Goal: Use online tool/utility: Utilize a website feature to perform a specific function

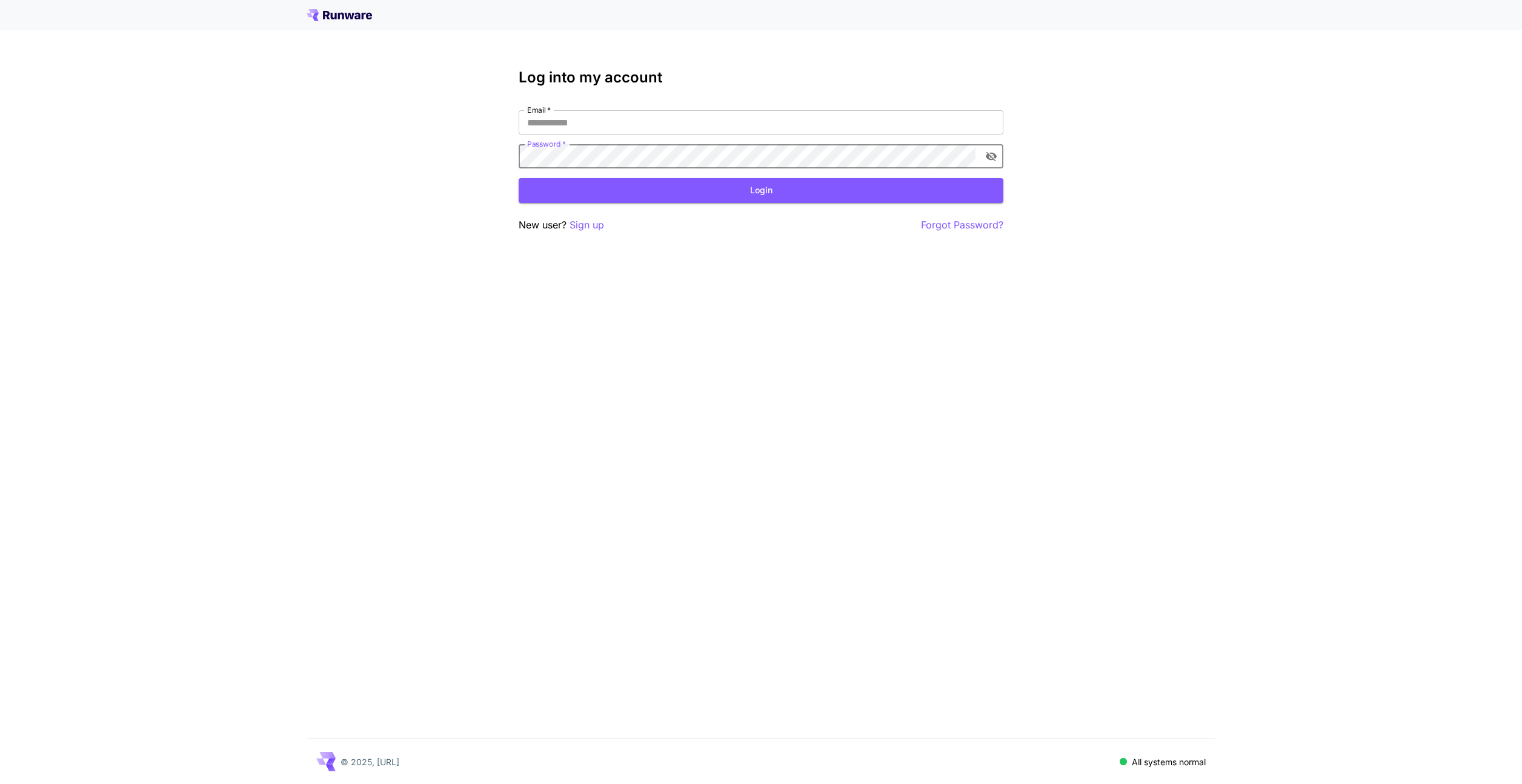
type input "**********"
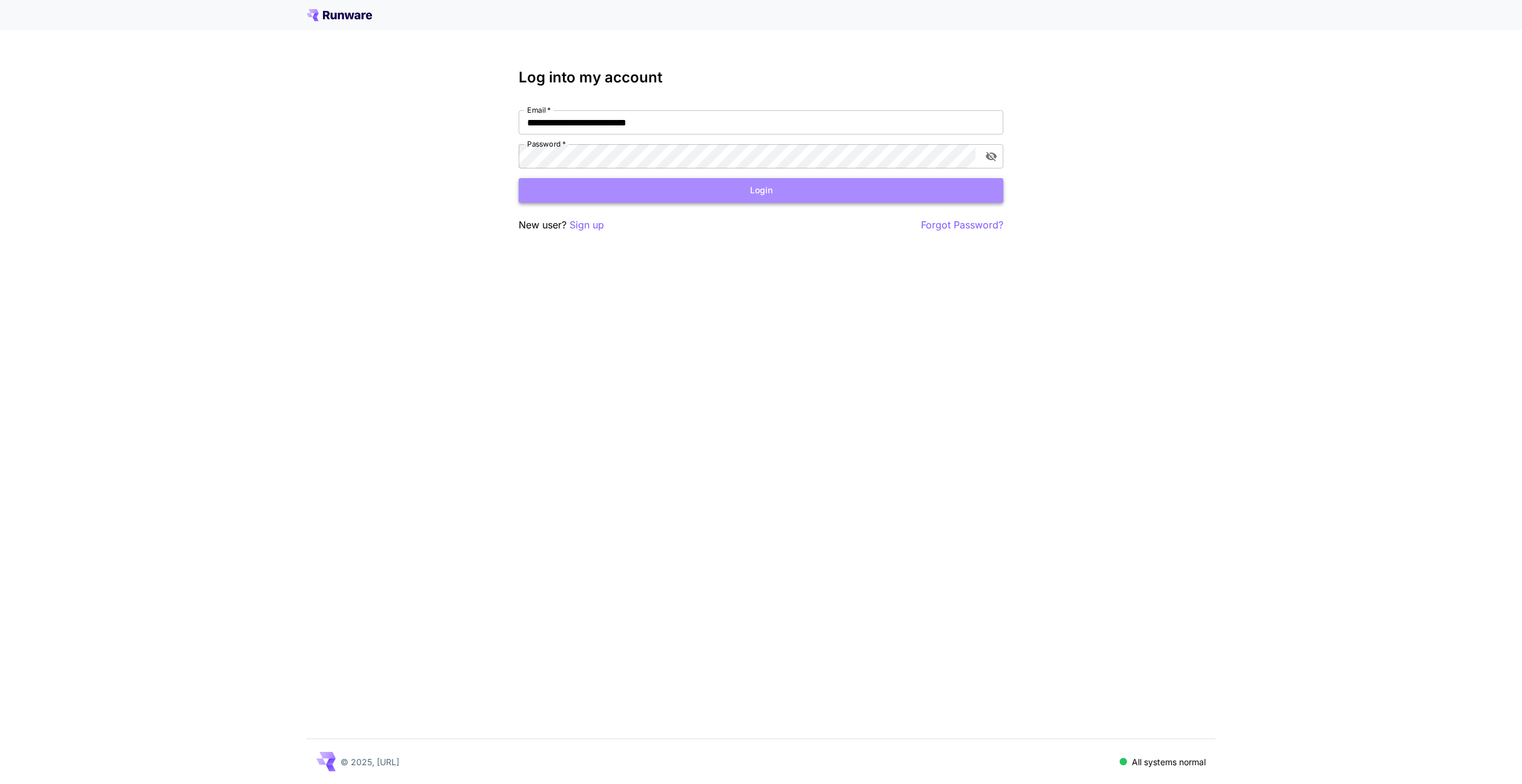
click at [630, 190] on button "Login" at bounding box center [761, 190] width 484 height 25
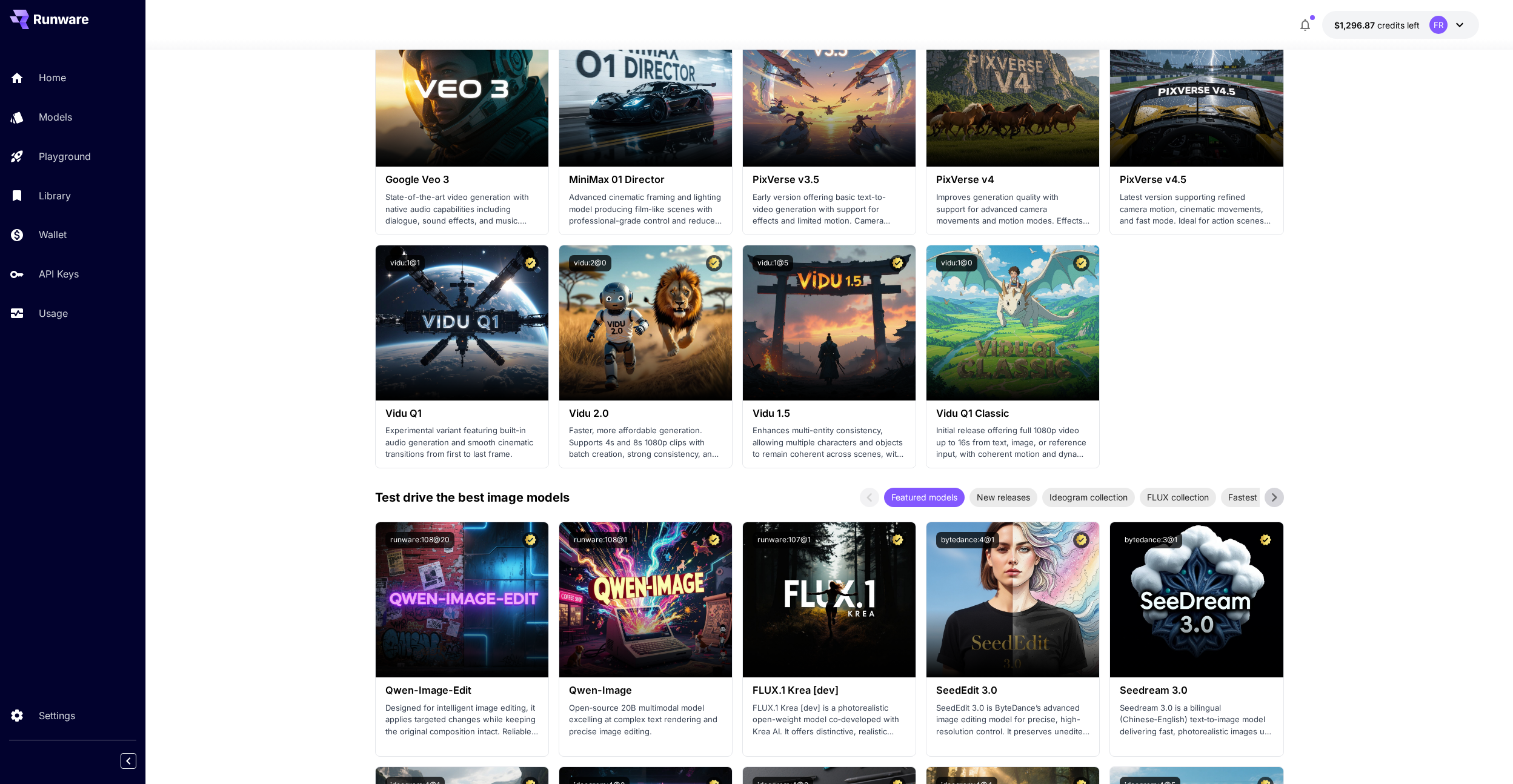
scroll to position [842, 0]
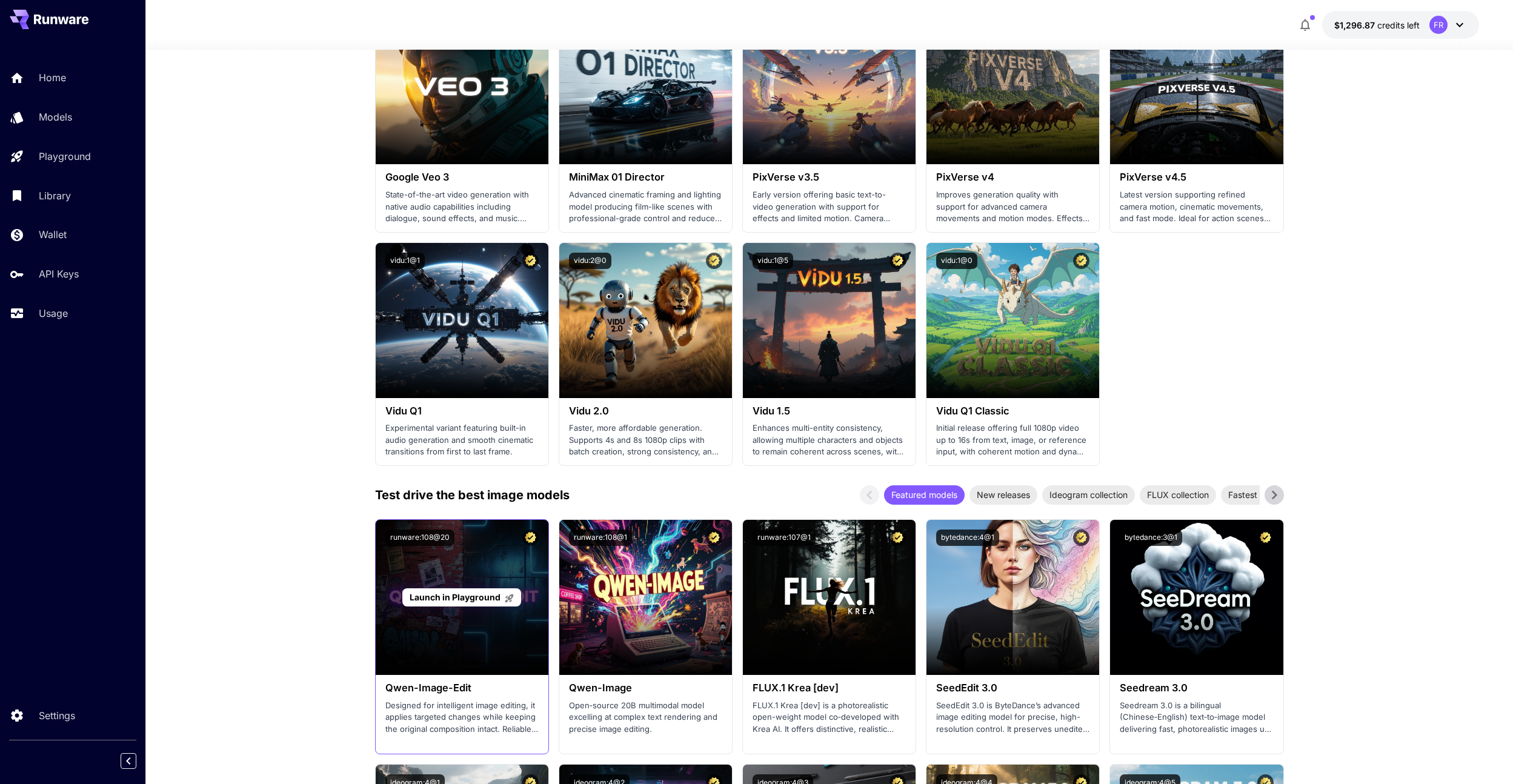
click at [427, 575] on div "Launch in Playground" at bounding box center [461, 596] width 173 height 155
click at [437, 589] on div "Launch in Playground" at bounding box center [461, 597] width 118 height 19
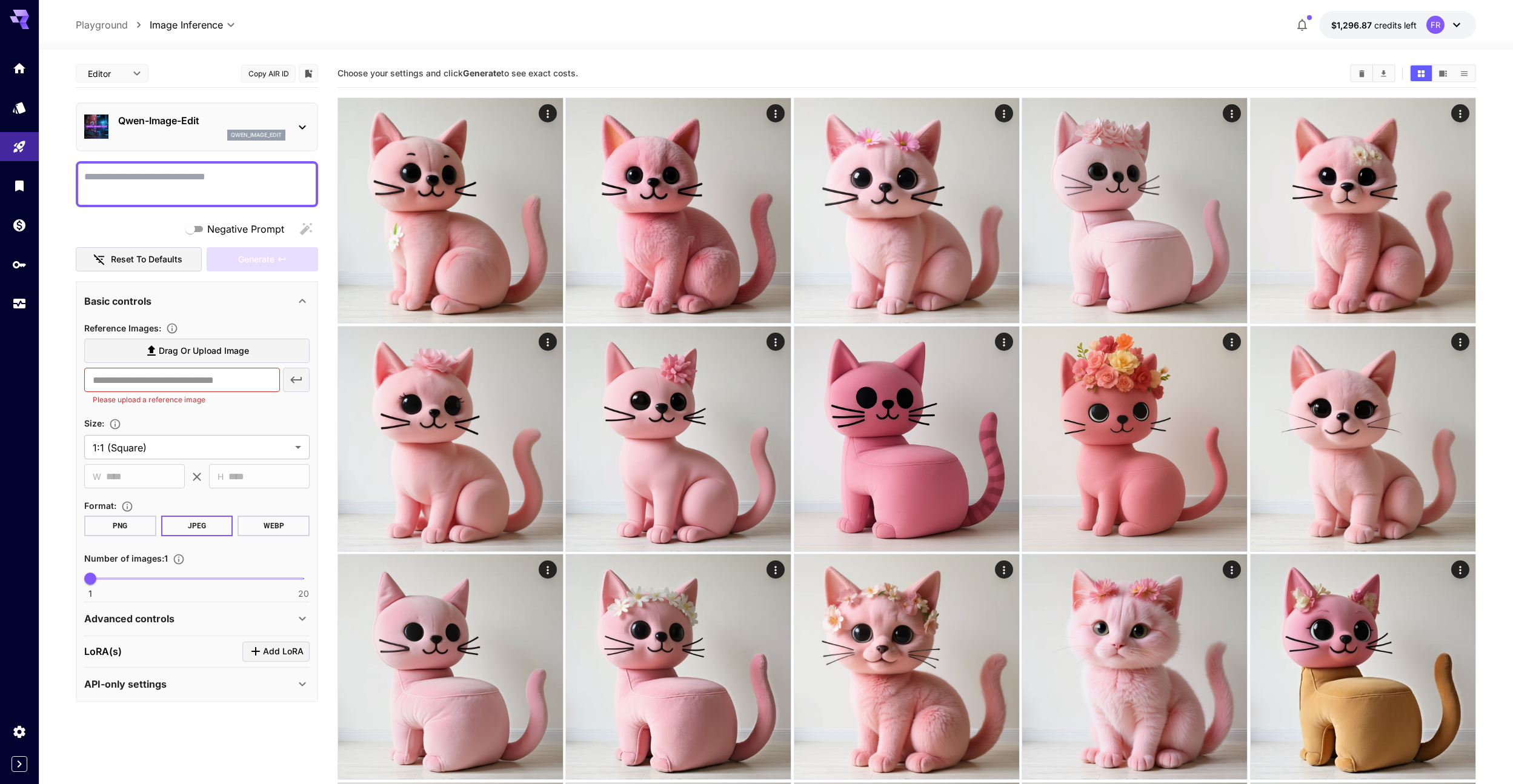
click at [253, 612] on div "Advanced controls" at bounding box center [190, 618] width 211 height 14
click at [194, 184] on textarea "Negative Prompt" at bounding box center [197, 184] width 225 height 29
click at [236, 355] on span "Drag or upload image" at bounding box center [203, 351] width 90 height 15
click at [0, 0] on input "Drag or upload image" at bounding box center [0, 0] width 0 height 0
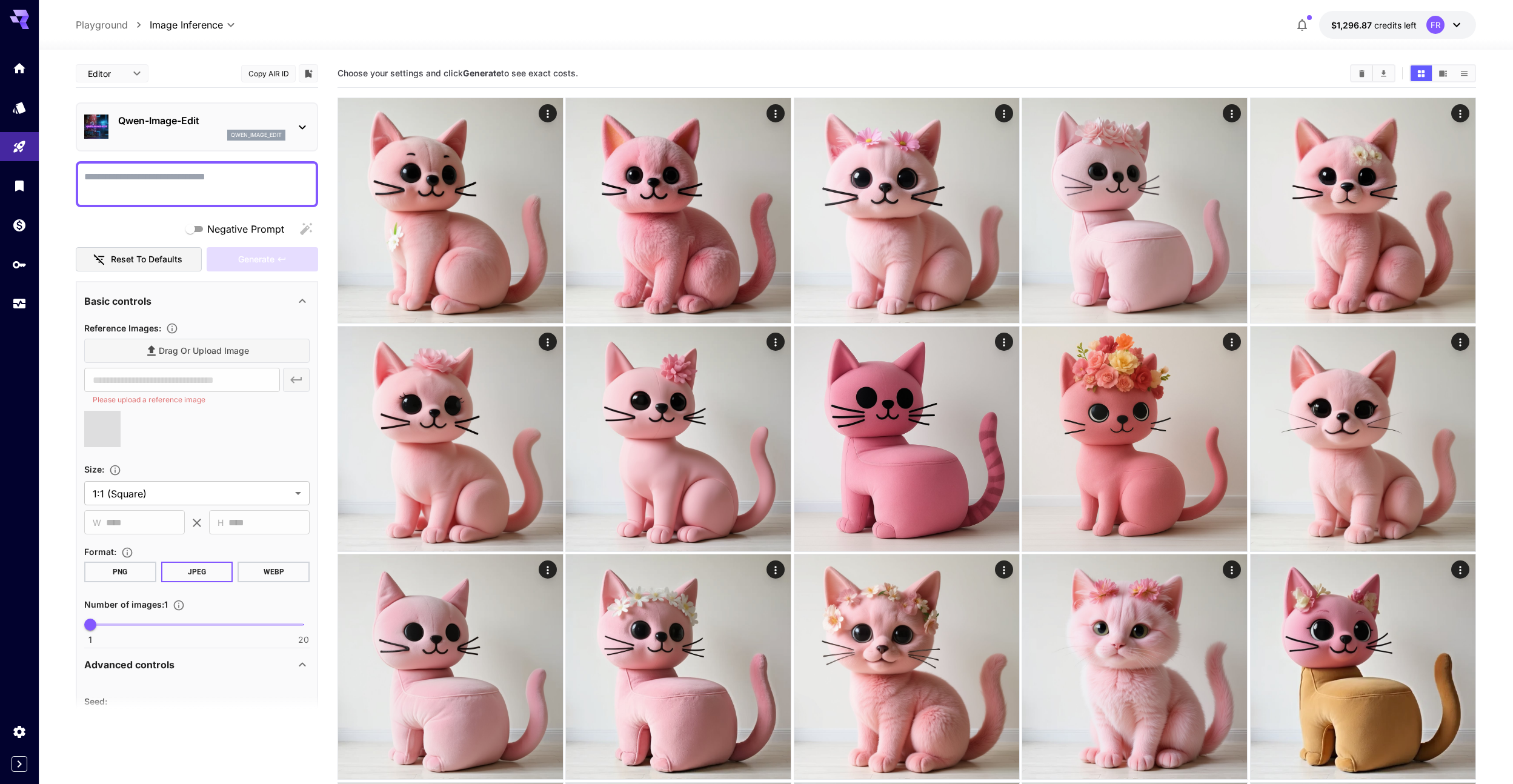
type input "**********"
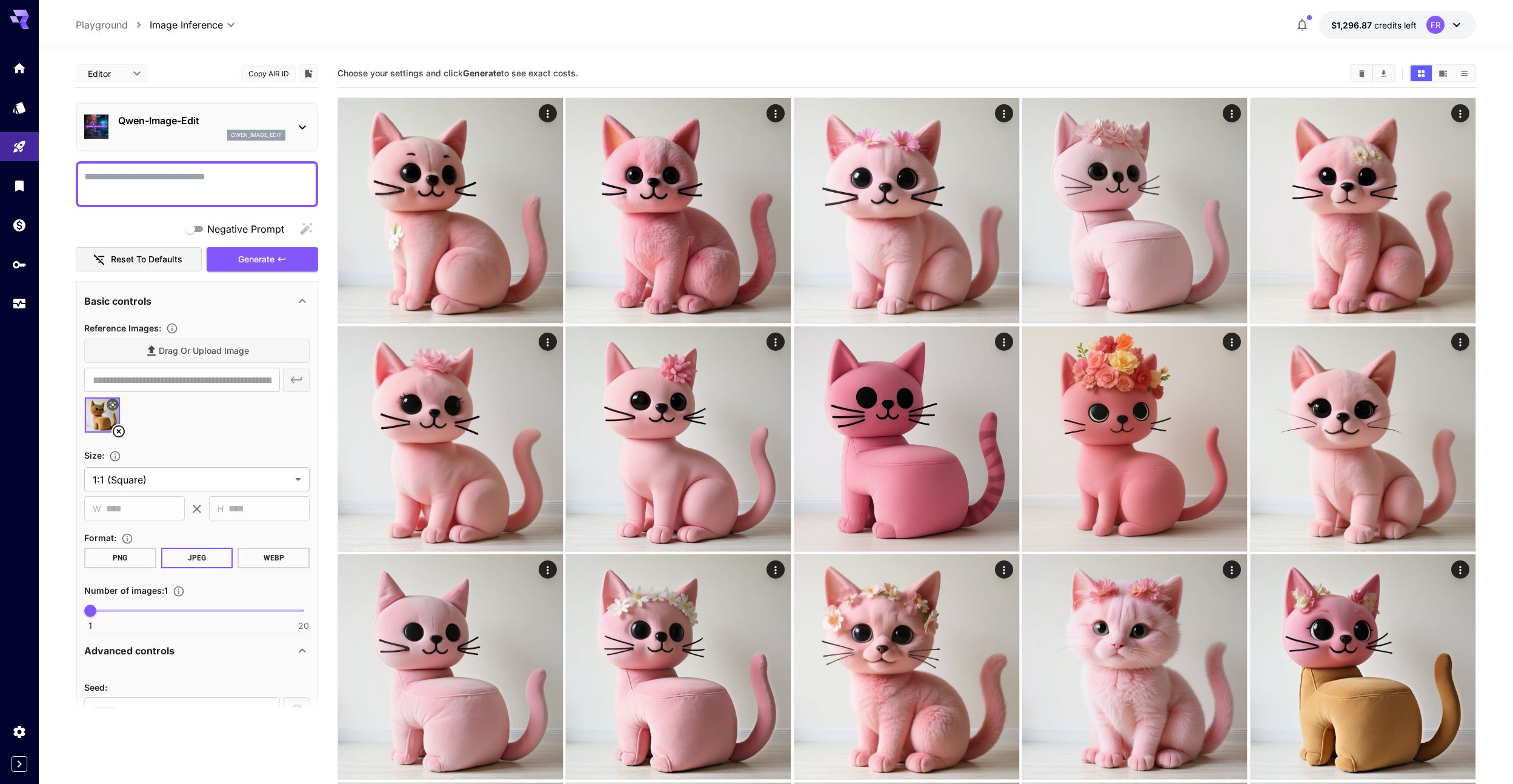
click at [267, 194] on textarea "Negative Prompt" at bounding box center [197, 184] width 225 height 29
type textarea "**********"
click at [284, 265] on button "Generate" at bounding box center [262, 259] width 111 height 25
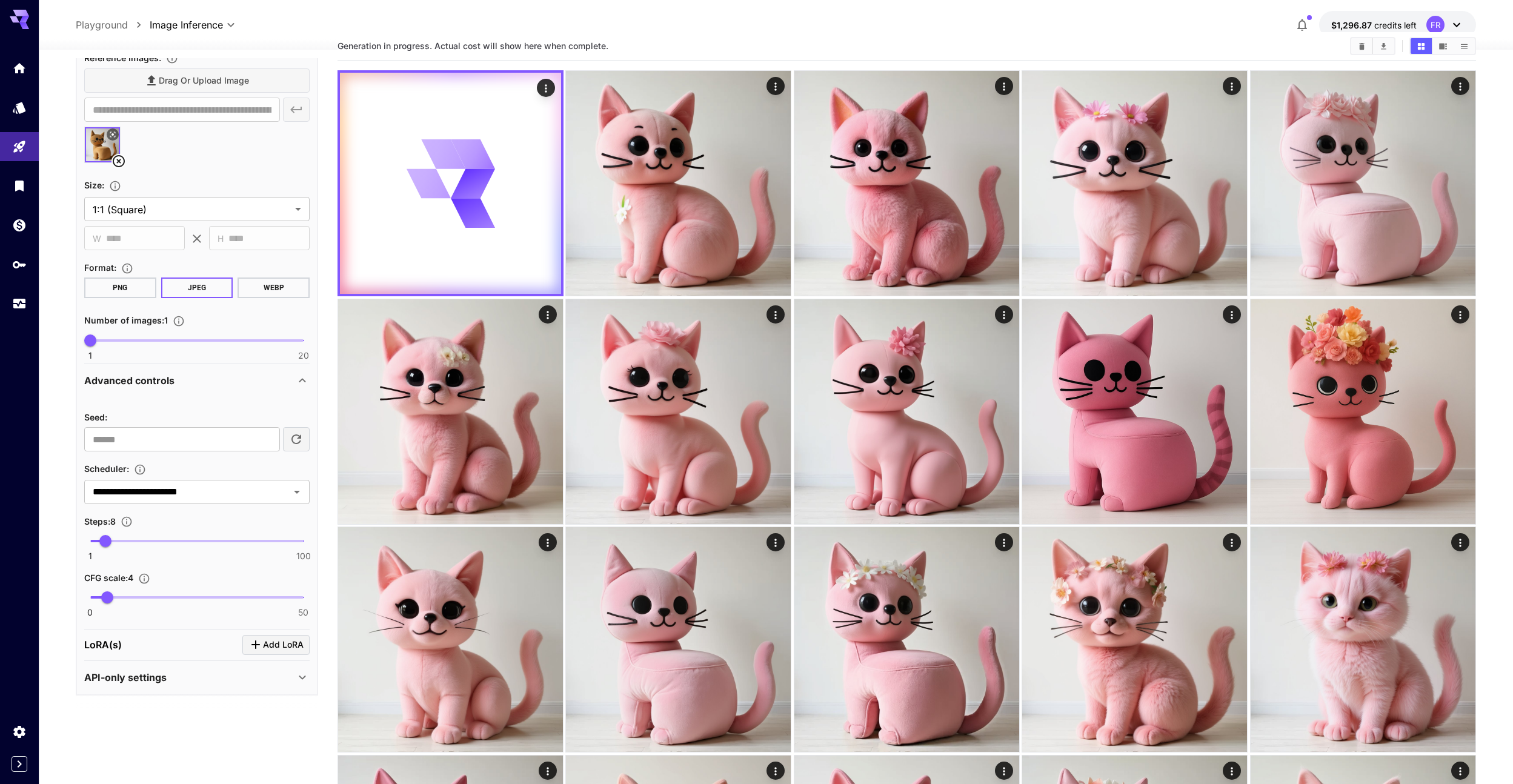
scroll to position [91, 0]
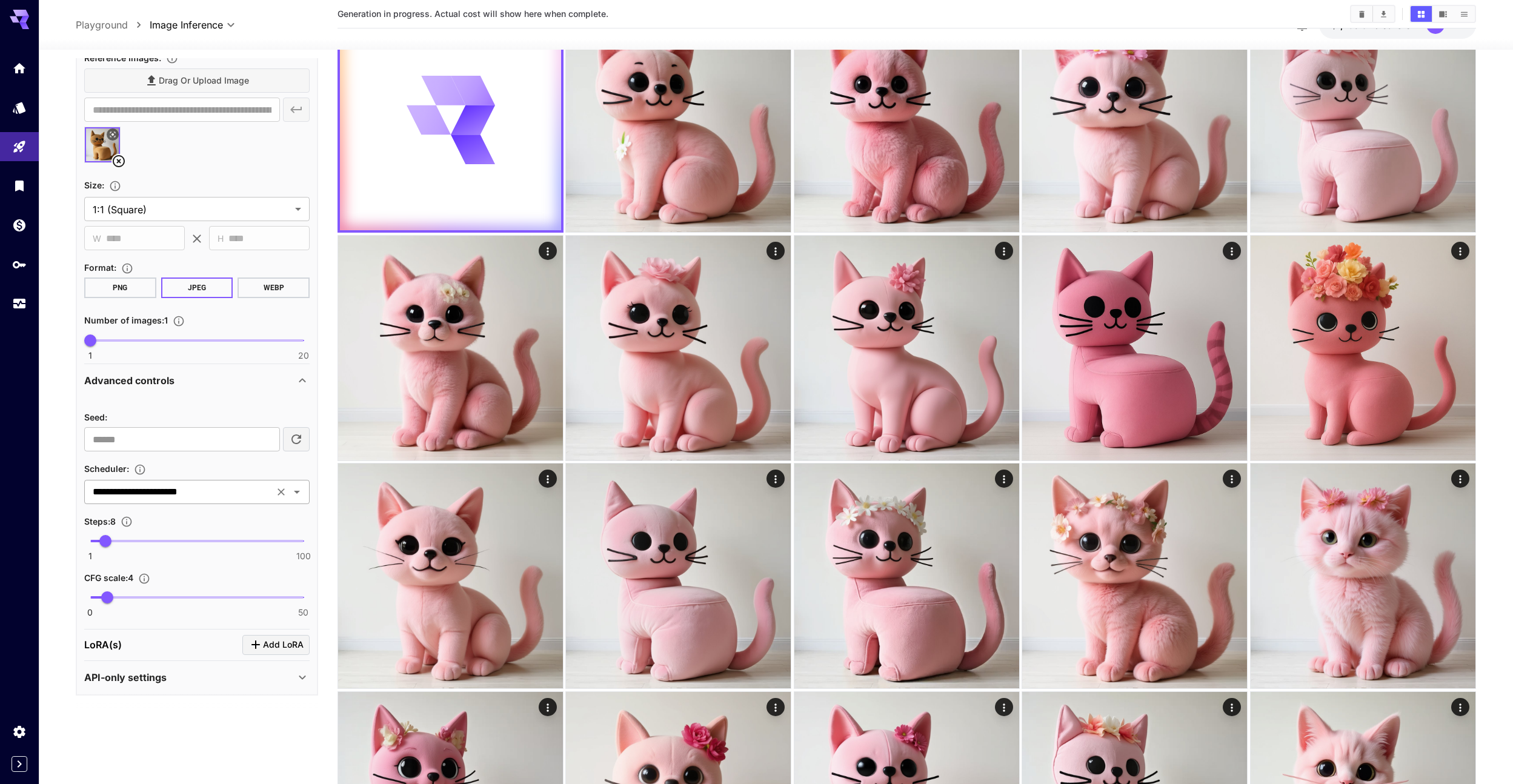
click at [232, 493] on input "**********" at bounding box center [179, 492] width 182 height 17
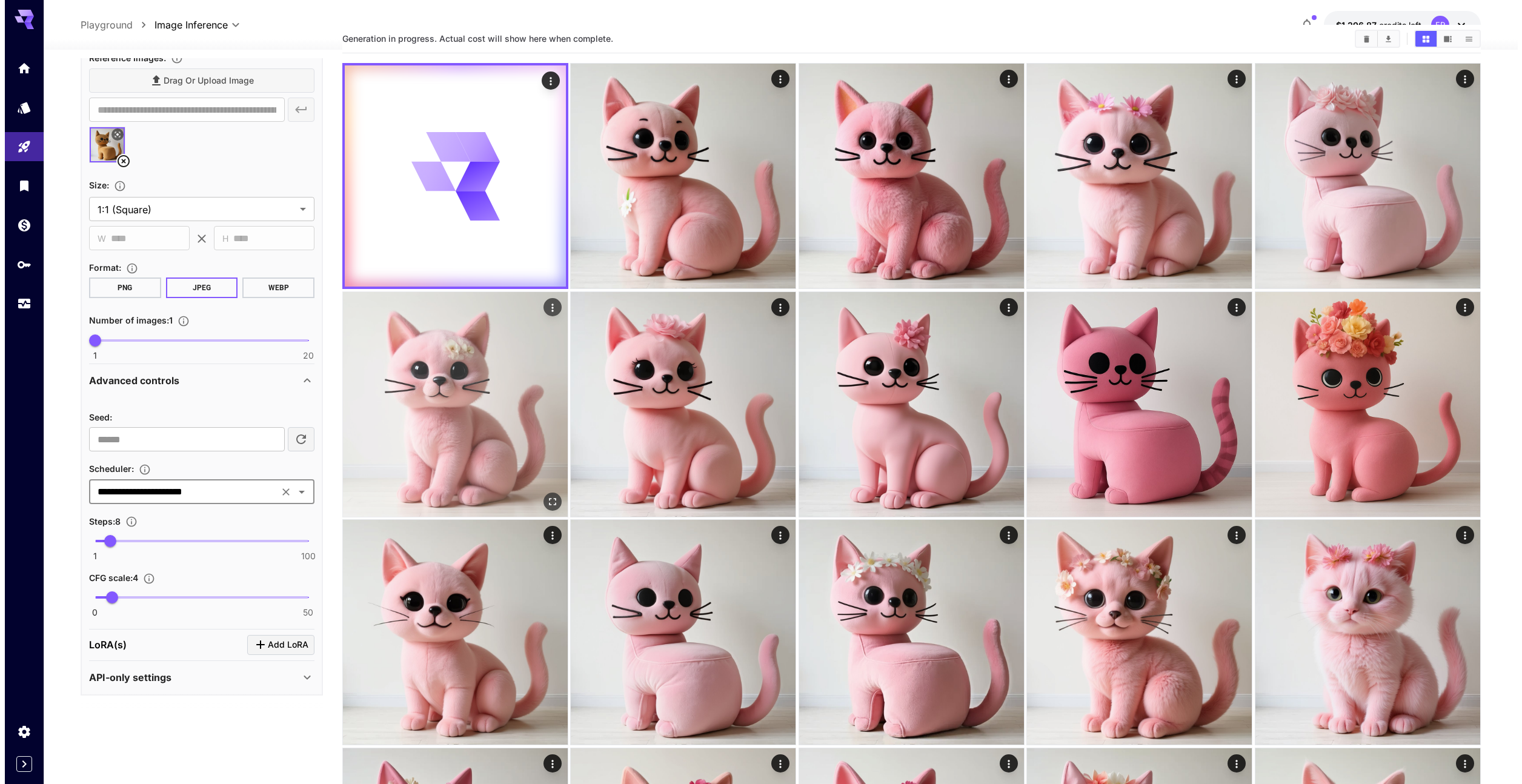
scroll to position [0, 0]
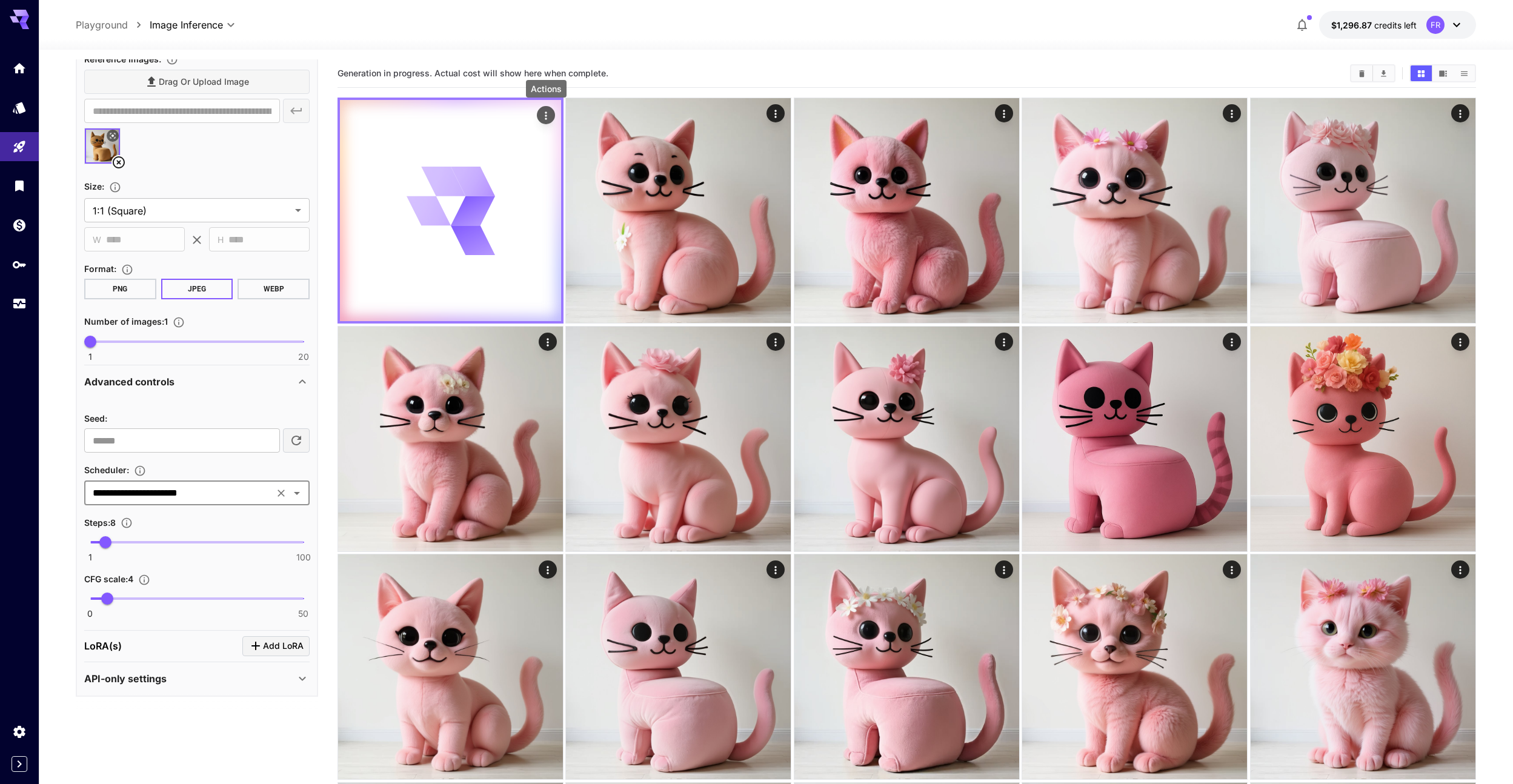
click at [545, 117] on icon "Actions" at bounding box center [546, 116] width 12 height 12
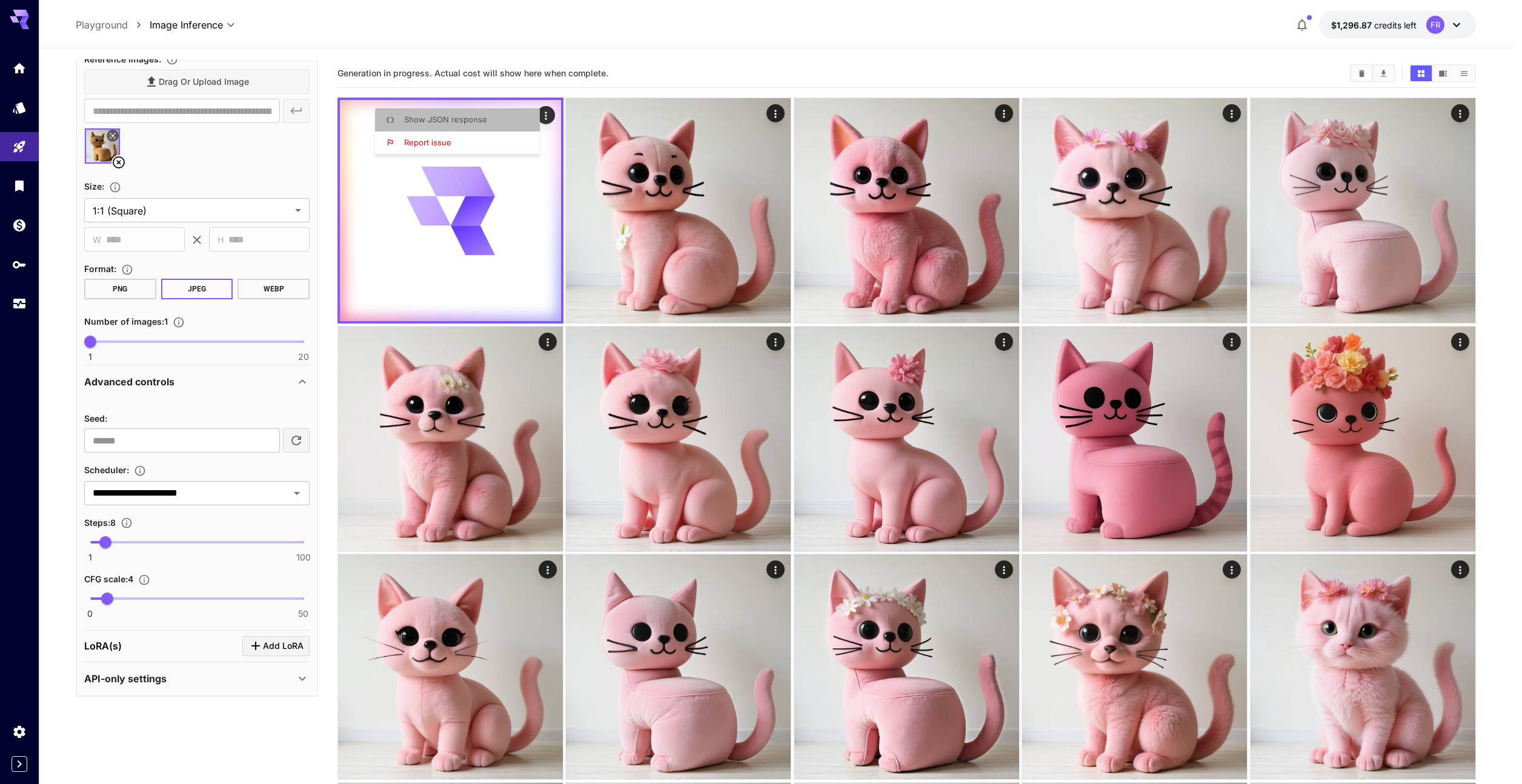
click at [478, 121] on span "Show JSON response" at bounding box center [446, 119] width 83 height 10
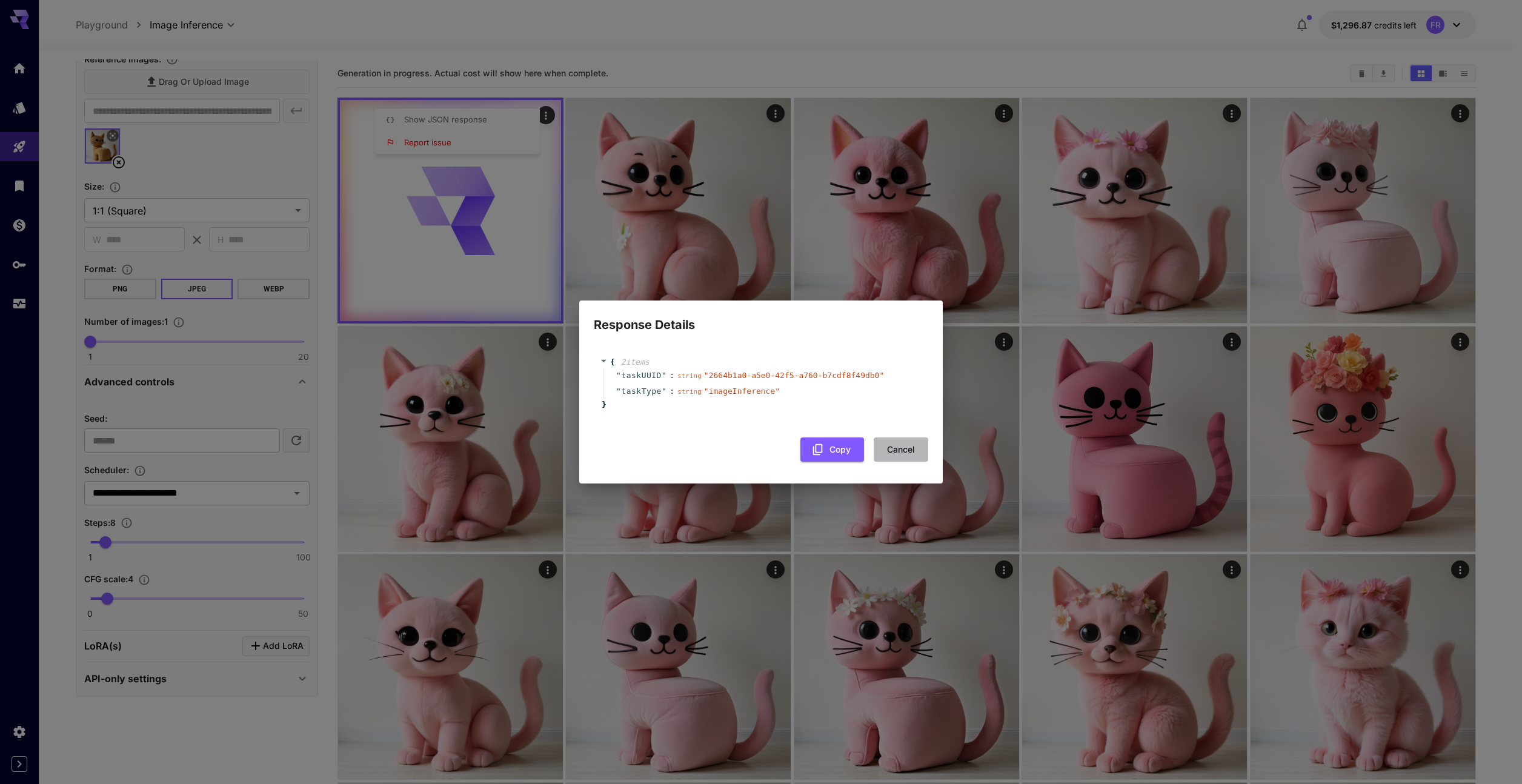
click at [904, 449] on button "Cancel" at bounding box center [901, 449] width 55 height 25
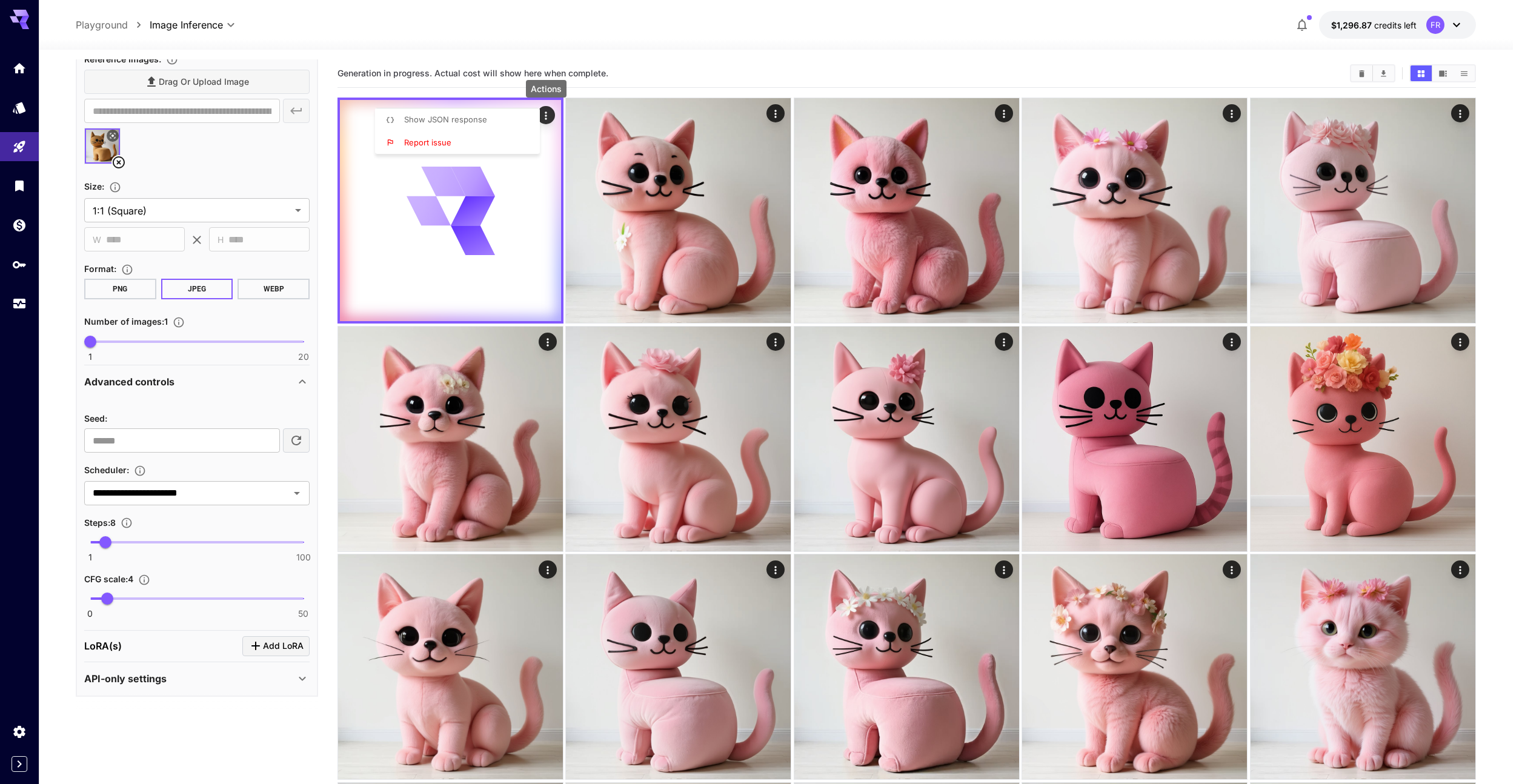
click at [614, 53] on div at bounding box center [761, 392] width 1522 height 784
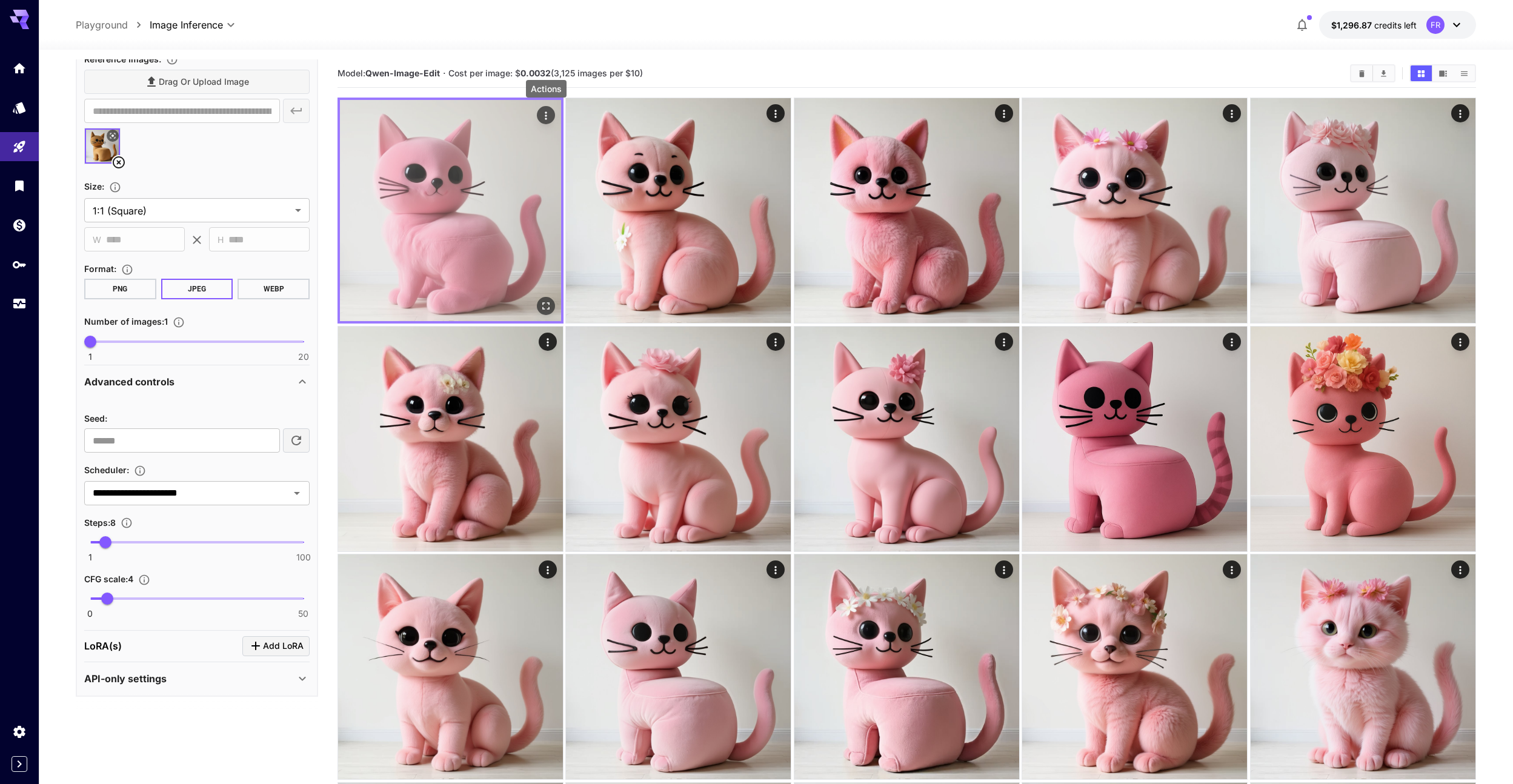
click at [552, 118] on icon "Actions" at bounding box center [546, 116] width 12 height 12
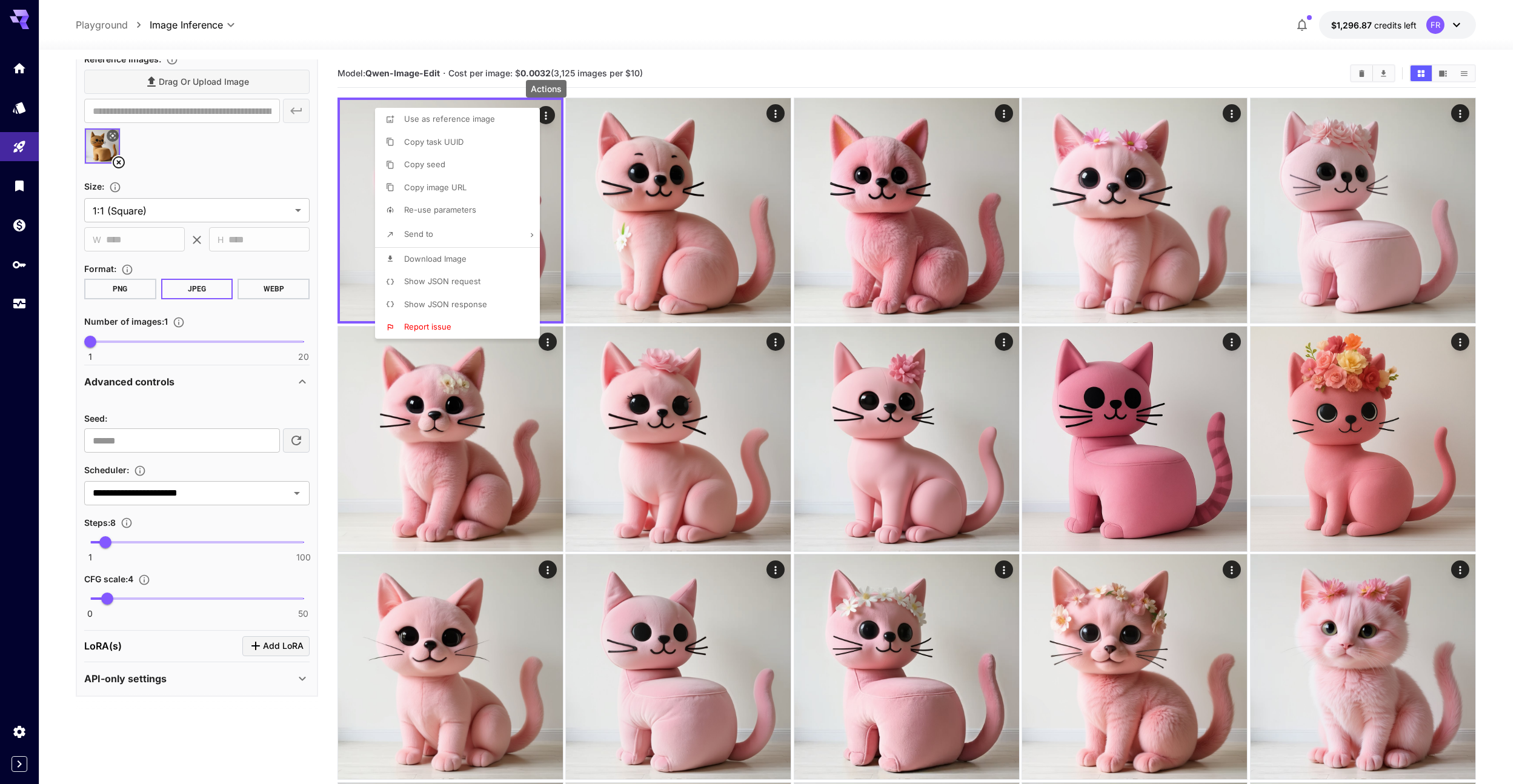
click at [497, 285] on li "Show JSON request" at bounding box center [461, 281] width 172 height 23
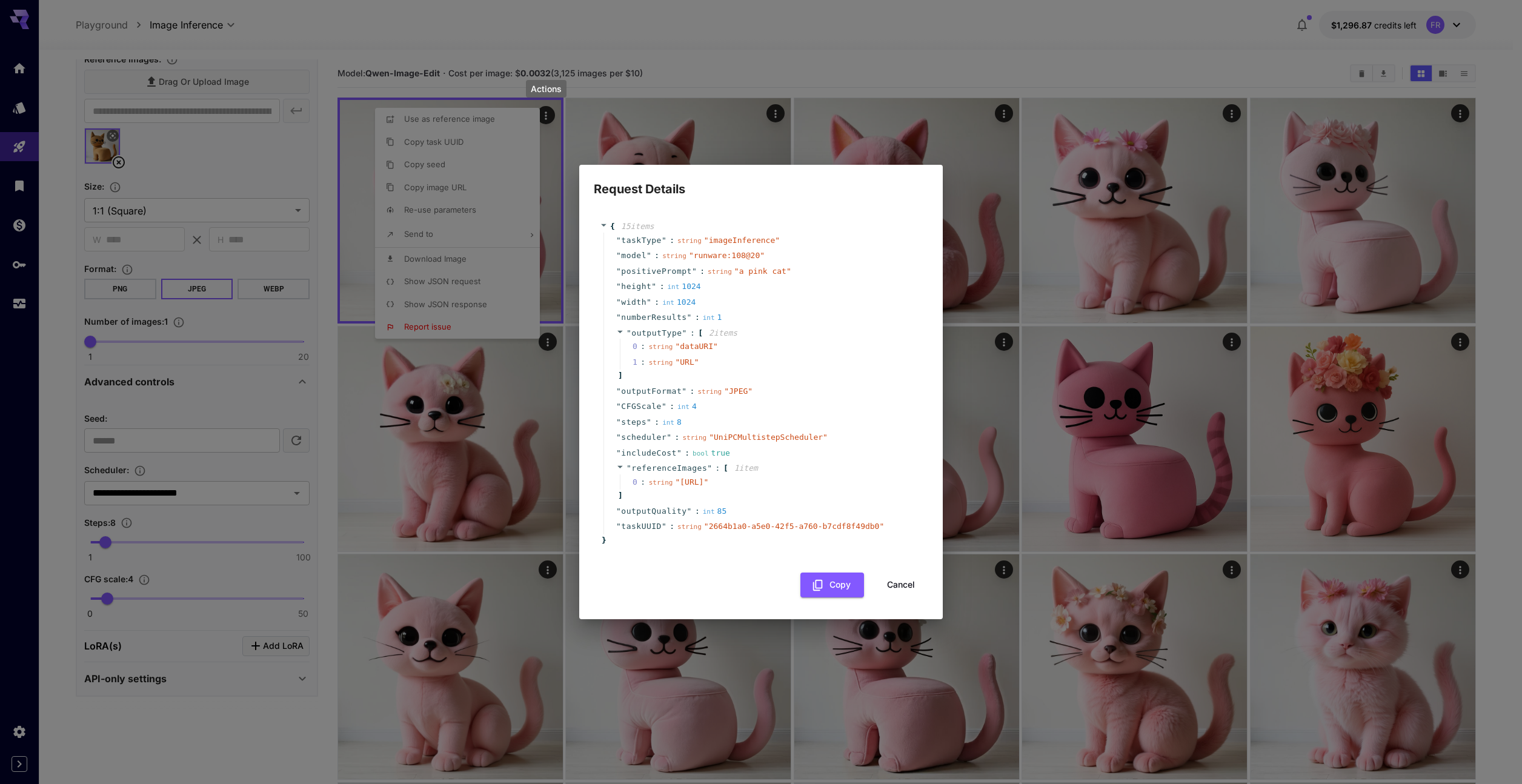
click at [745, 431] on div "string " UniPCMultistepScheduler "" at bounding box center [755, 437] width 145 height 12
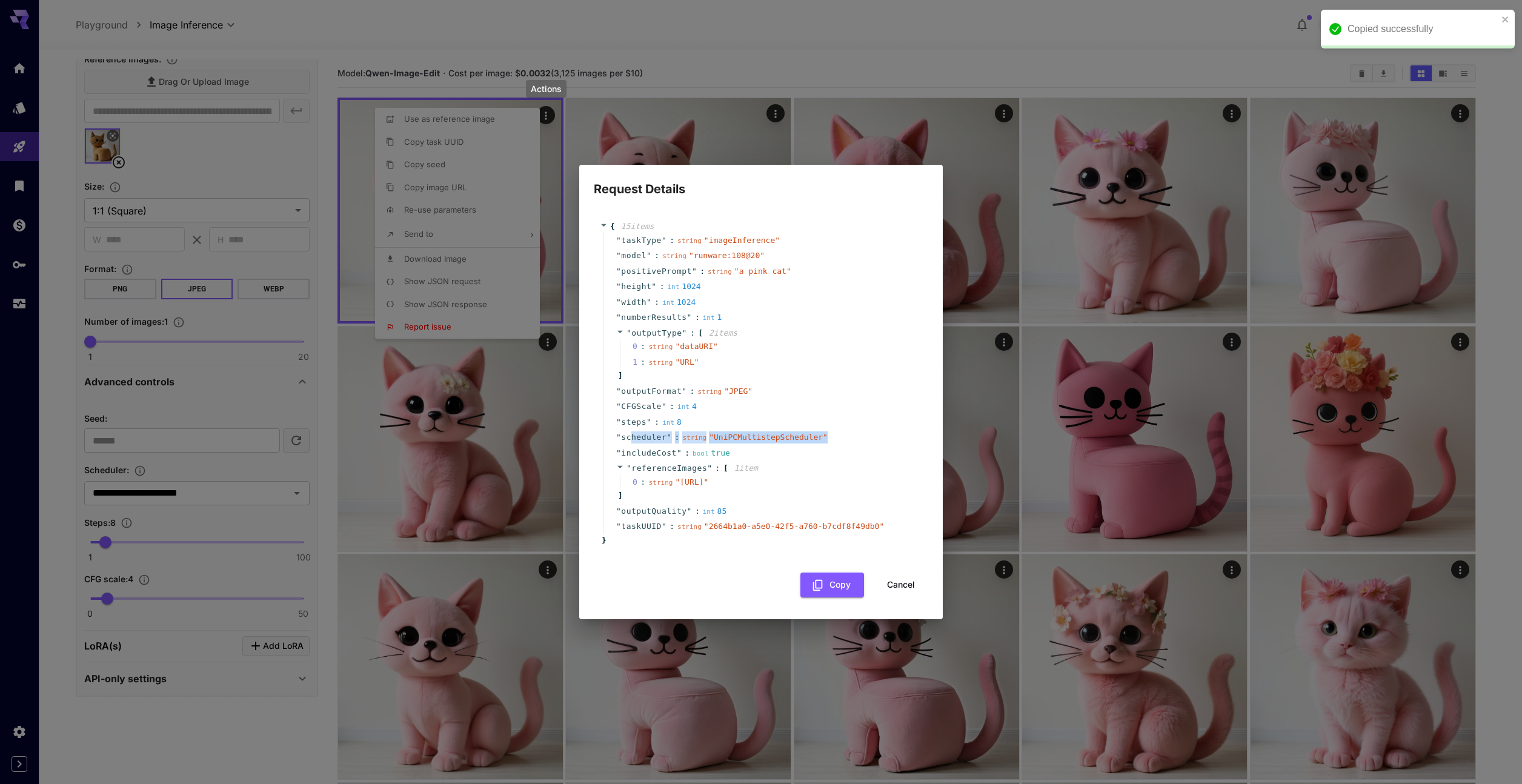
drag, startPoint x: 632, startPoint y: 428, endPoint x: 833, endPoint y: 429, distance: 201.0
click at [833, 430] on div "" scheduler " : string " UniPCMultistepScheduler "" at bounding box center [762, 437] width 318 height 16
click at [853, 430] on div "" scheduler " : string " UniPCMultistepScheduler "" at bounding box center [762, 437] width 318 height 16
drag, startPoint x: 845, startPoint y: 426, endPoint x: 620, endPoint y: 423, distance: 225.0
click at [620, 430] on div "" scheduler " : string " UniPCMultistepScheduler "" at bounding box center [762, 437] width 318 height 16
